Goal: Find specific page/section: Find specific page/section

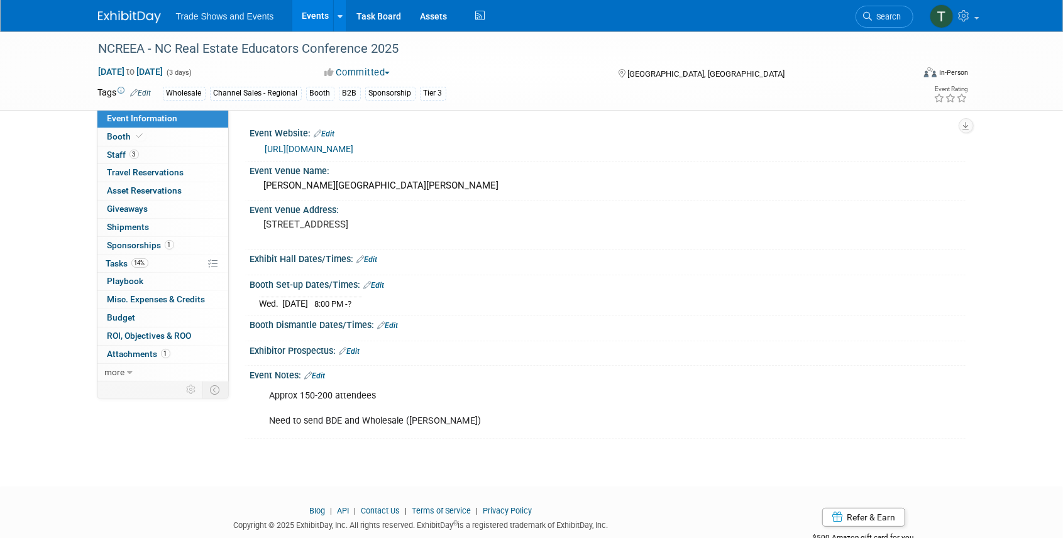
click at [314, 16] on link "Events" at bounding box center [315, 15] width 46 height 31
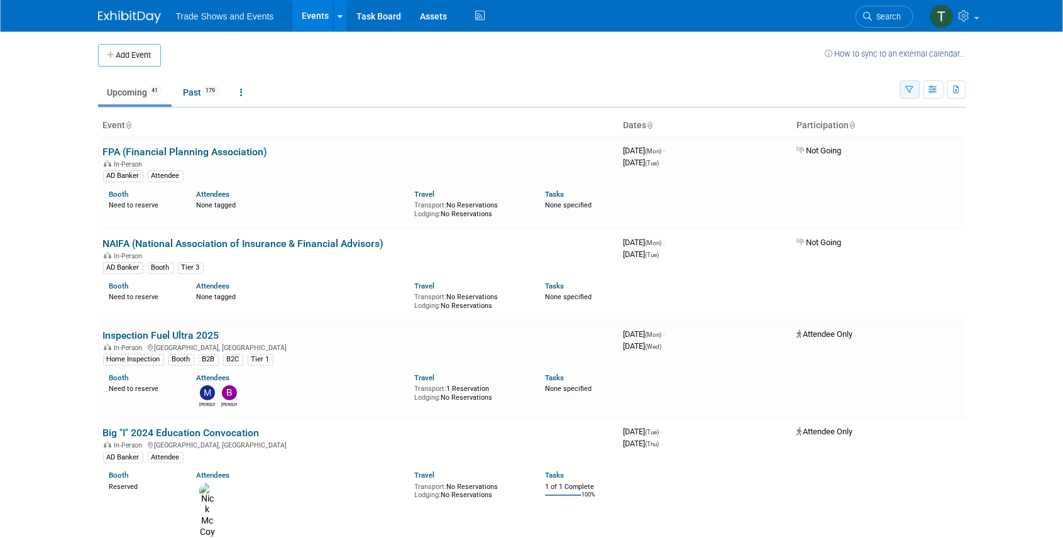
click at [902, 82] on button "button" at bounding box center [910, 89] width 19 height 18
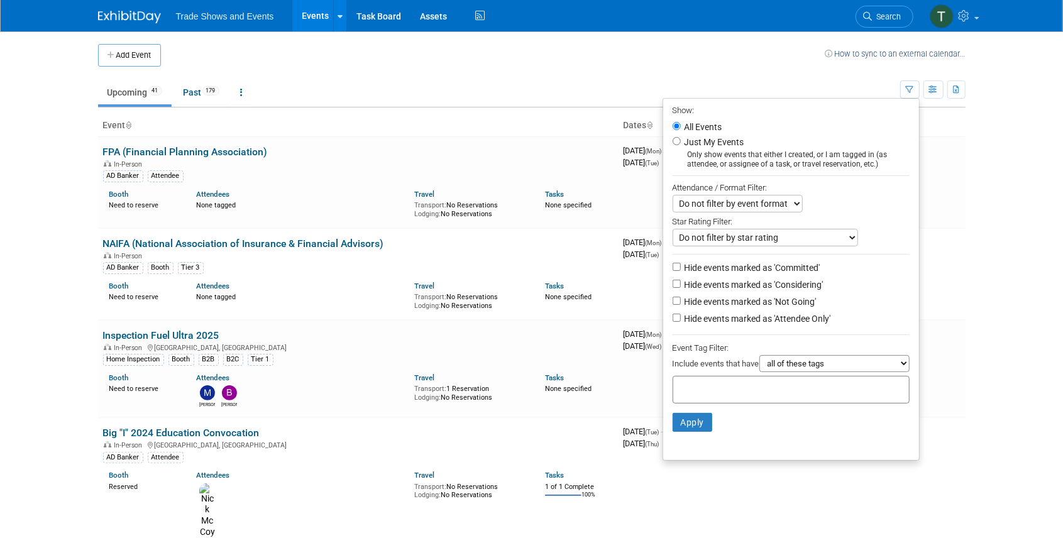
drag, startPoint x: 789, startPoint y: 294, endPoint x: 770, endPoint y: 317, distance: 29.9
click at [790, 296] on label "Hide events marked as 'Not Going'" at bounding box center [749, 302] width 135 height 13
click at [681, 297] on input "Hide events marked as 'Not Going'" at bounding box center [677, 301] width 8 height 8
checkbox input "true"
click at [680, 421] on button "Apply" at bounding box center [693, 422] width 40 height 19
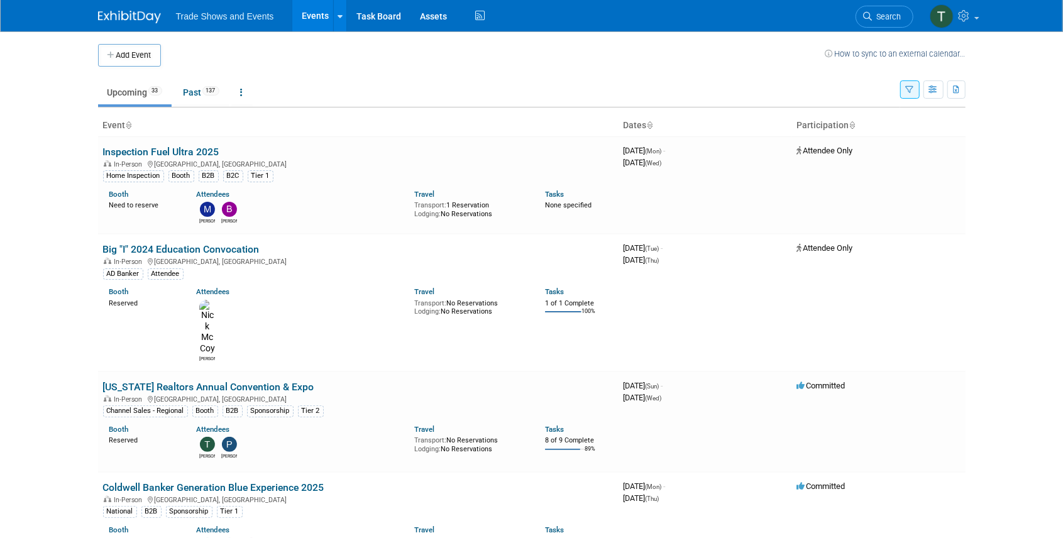
click at [914, 91] on button "button" at bounding box center [910, 89] width 19 height 18
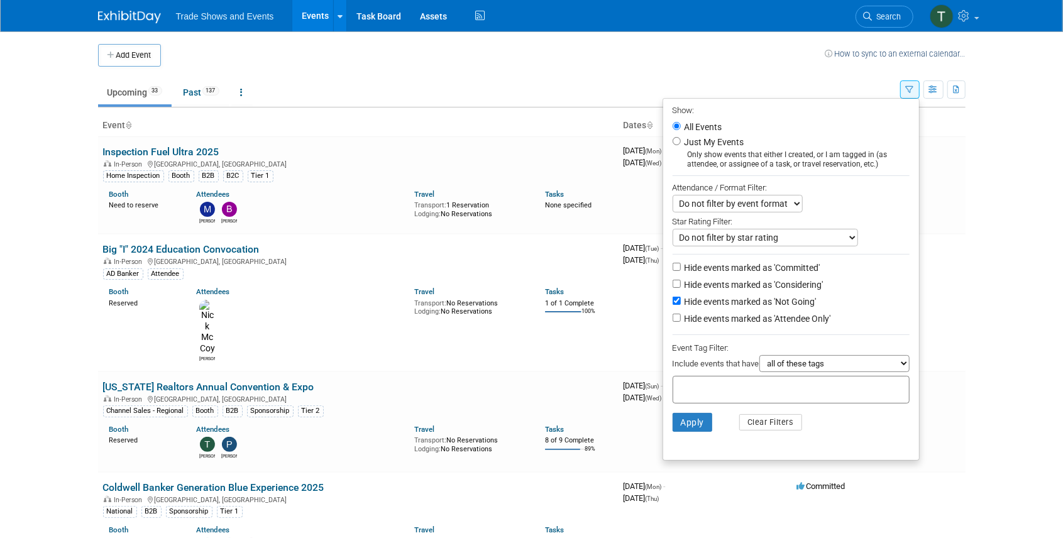
click at [757, 314] on label "Hide events marked as 'Attendee Only'" at bounding box center [756, 319] width 149 height 13
click at [681, 314] on input "Hide events marked as 'Attendee Only'" at bounding box center [677, 318] width 8 height 8
checkbox input "true"
click at [679, 414] on button "Apply" at bounding box center [693, 422] width 40 height 19
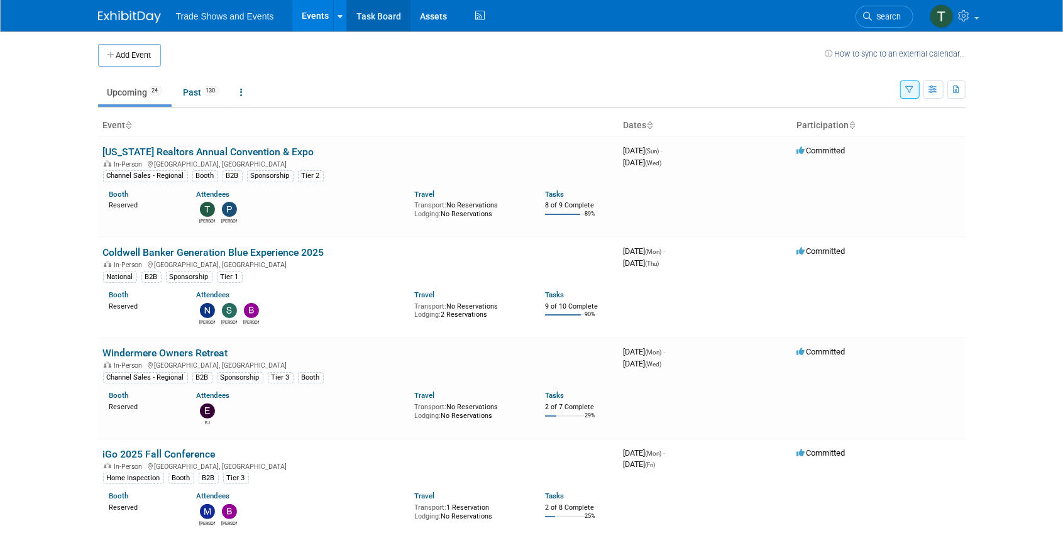
click at [376, 11] on link "Task Board" at bounding box center [379, 15] width 64 height 31
